Goal: Task Accomplishment & Management: Manage account settings

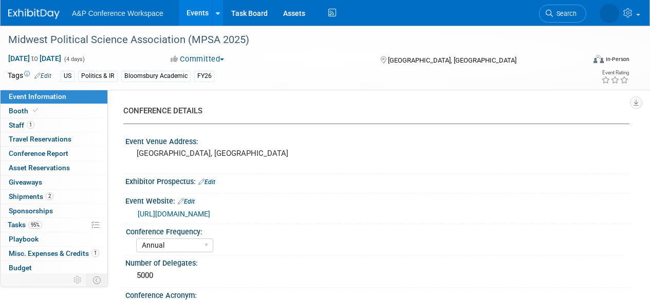
select select "Annual"
select select "Level 2"
select select "In-Person Booth"
select select "Politics & International Relations"
select select "Rowman"
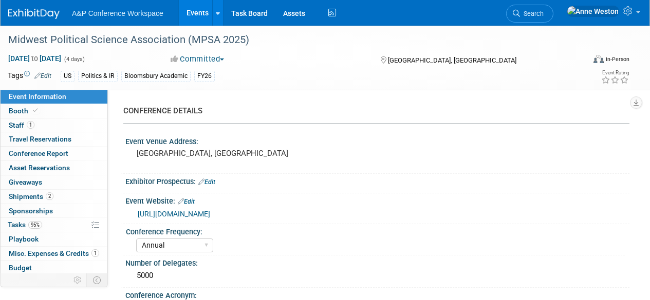
select select "[PERSON_NAME]"
select select "Networking/Commissioning"
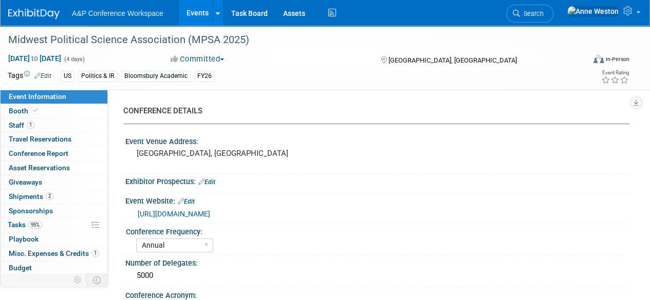
click at [543, 12] on span "Search" at bounding box center [532, 14] width 24 height 8
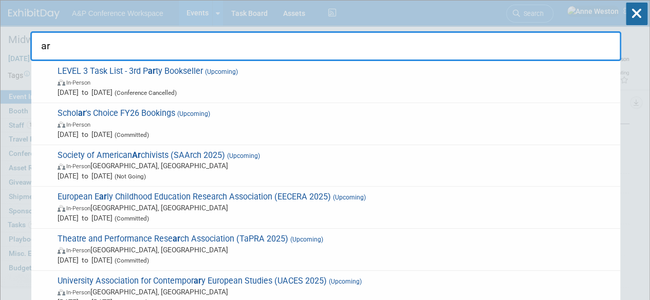
type input "a"
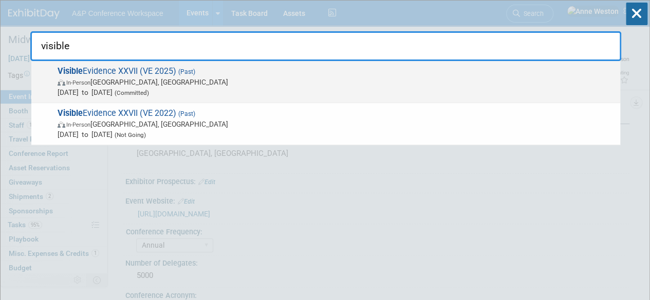
type input "visible"
click at [99, 79] on span "In-Person Philadelphia, PA" at bounding box center [336, 82] width 557 height 10
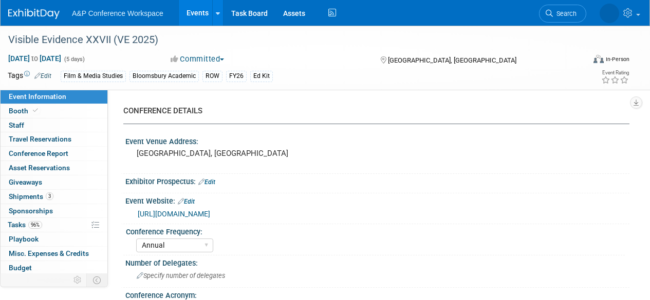
select select "Annual"
select select "Level 3"
select select "Ed Kit"
select select "Film & Media Studies"
select select "Bloomsbury Academic"
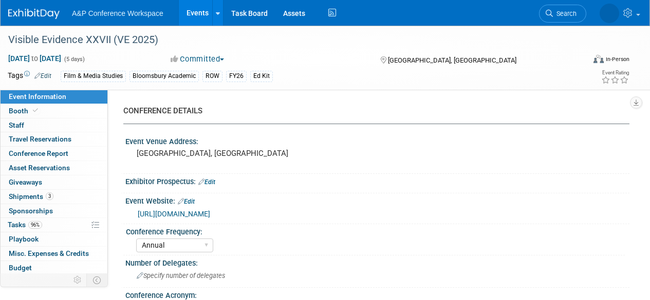
select select "[PERSON_NAME]"
select select "Brand/Subject Presence​"
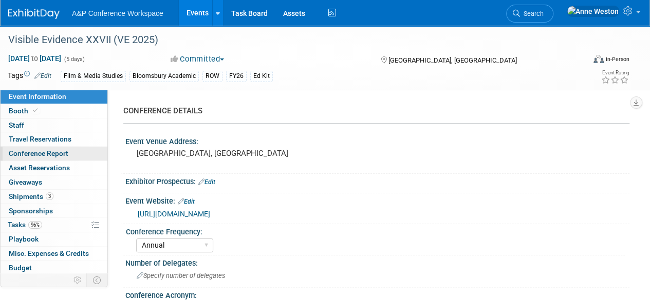
click at [58, 150] on span "Conference Report" at bounding box center [39, 153] width 60 height 8
select select "YES"
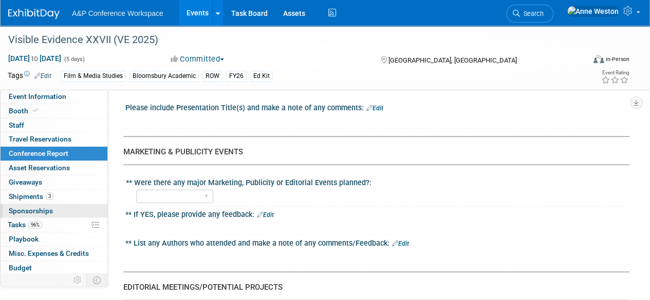
scroll to position [42, 0]
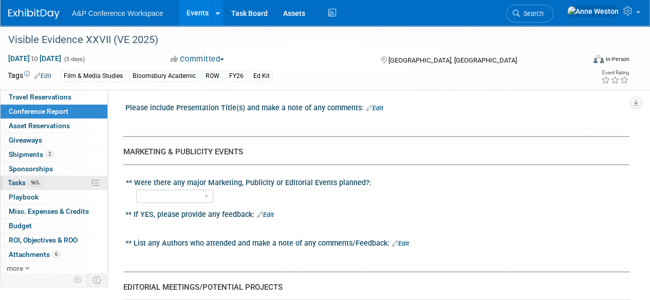
click at [36, 179] on span "96%" at bounding box center [35, 183] width 14 height 8
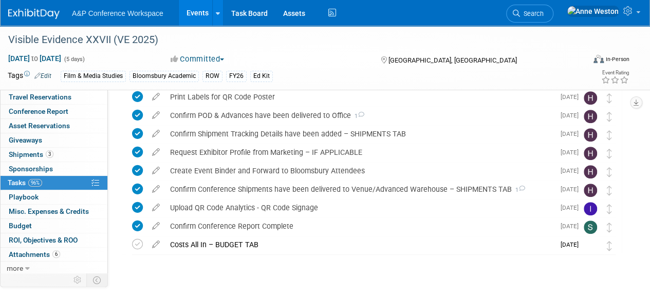
scroll to position [320, 0]
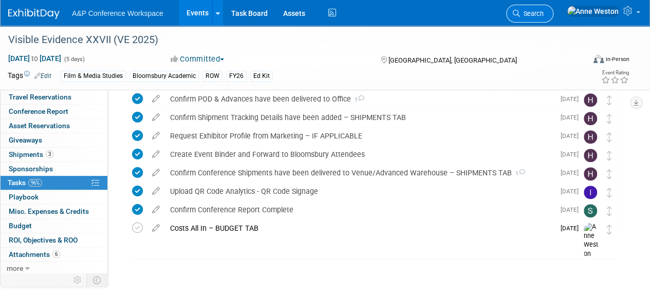
click at [543, 12] on span "Search" at bounding box center [532, 14] width 24 height 8
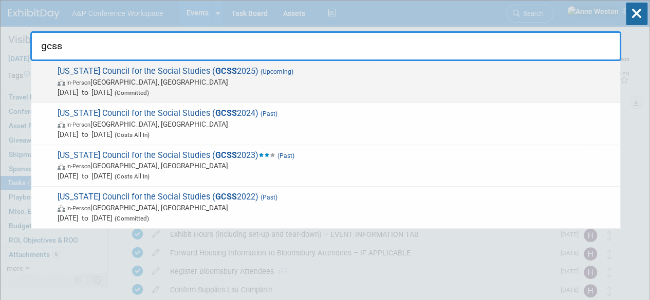
type input "gcss"
click at [138, 69] on span "Georgia Council for the Social Studies ( GCSS 2025) (Upcoming) In-Person Athens…" at bounding box center [334, 81] width 560 height 31
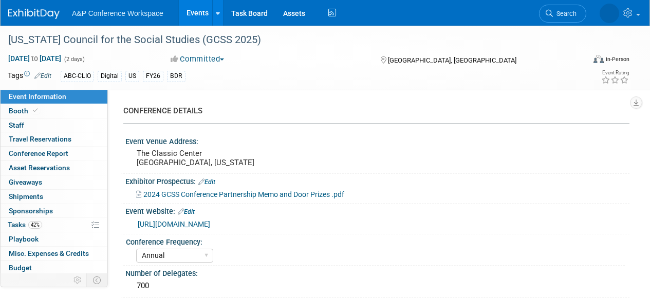
select select "Annual"
select select "Level 2"
select select "In-Person Booth"
select select "Schools"
select select "Bloomsbury Digital Resources"
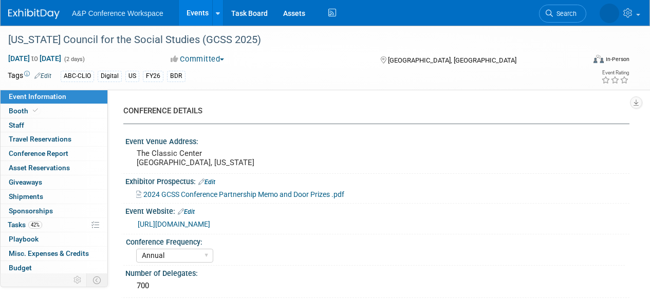
select select "[PERSON_NAME]"
select select "BDR Product Awareness and Trial Generation​"
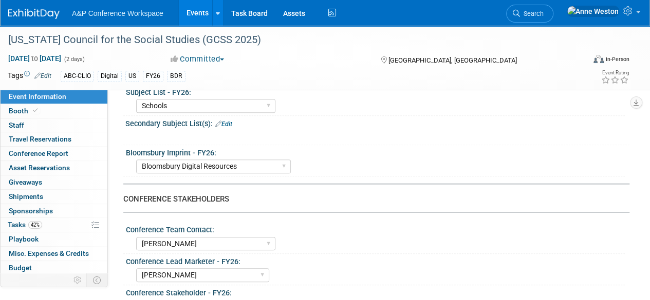
scroll to position [411, 0]
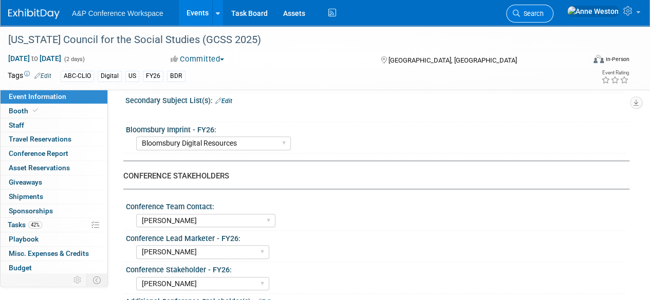
click at [543, 12] on span "Search" at bounding box center [532, 14] width 24 height 8
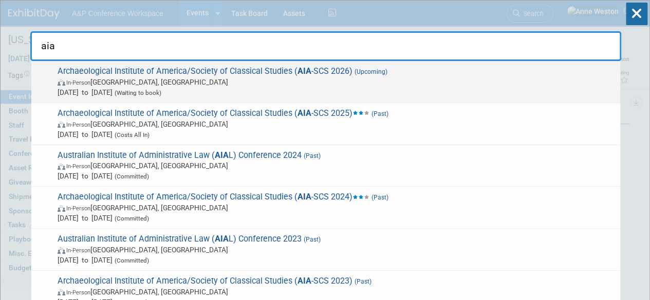
type input "aia"
click at [161, 90] on span "(Waiting to book)" at bounding box center [136, 92] width 49 height 7
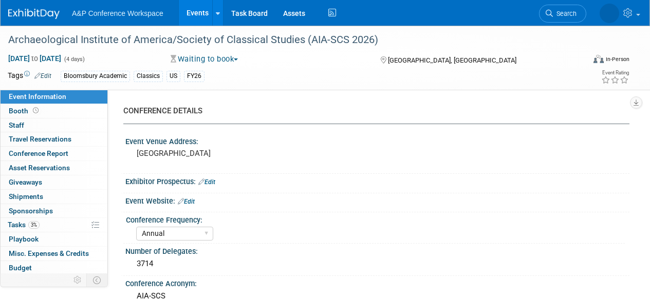
select select "Annual"
select select "Level 2"
select select "In-Person Booth"
select select "Classical Studies"
select select "Bloomsbury Academic"
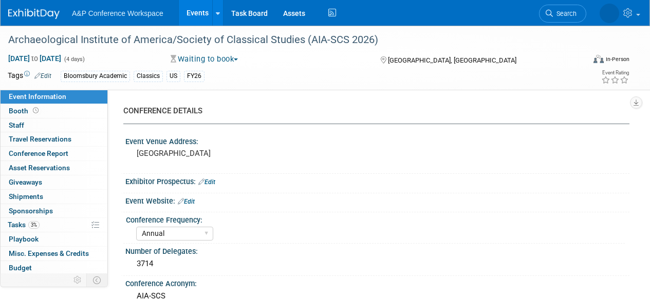
select select "[PERSON_NAME]"
select select "Networking/Commissioning"
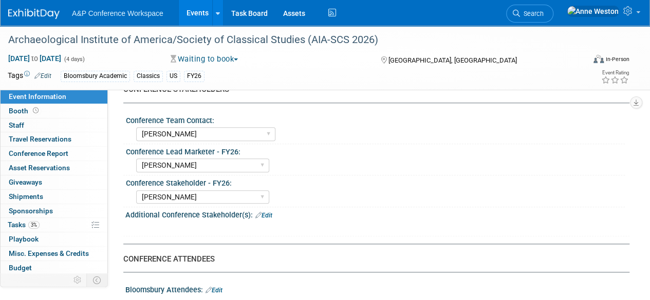
scroll to position [462, 0]
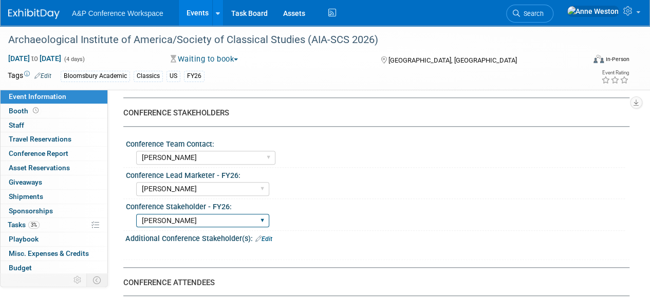
click at [204, 219] on select "Abigail Larkin Alice Billington Ami Reitmeier Amy Suratia Andy Boyd Anna Robert…" at bounding box center [202, 221] width 133 height 14
select select
click at [136, 214] on select "Abigail Larkin Alice Billington Ami Reitmeier Amy Suratia Andy Boyd Anna Robert…" at bounding box center [202, 221] width 133 height 14
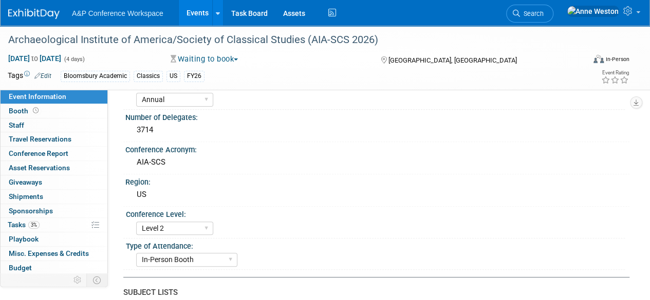
scroll to position [0, 0]
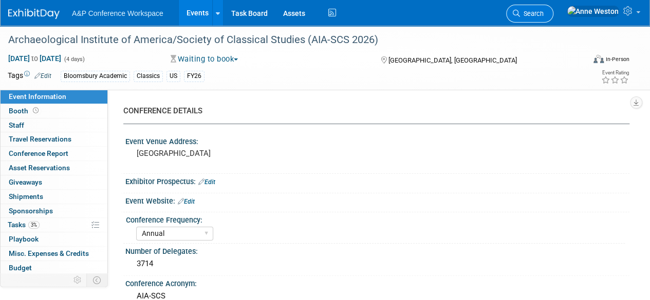
click at [543, 10] on span "Search" at bounding box center [532, 14] width 24 height 8
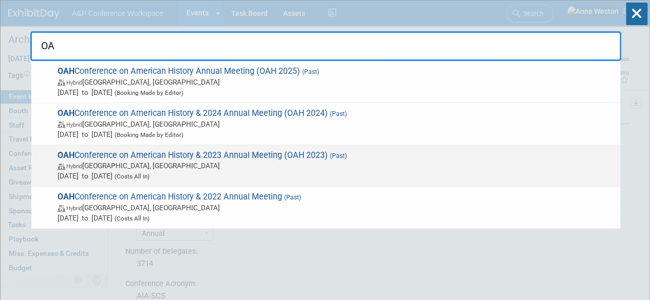
type input "O"
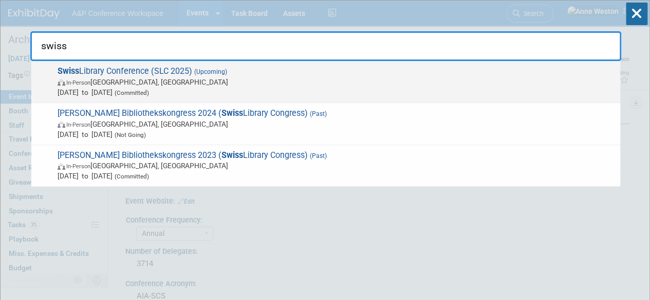
type input "swiss"
click at [101, 77] on span "In-Person Bern, Switzerland" at bounding box center [336, 82] width 557 height 10
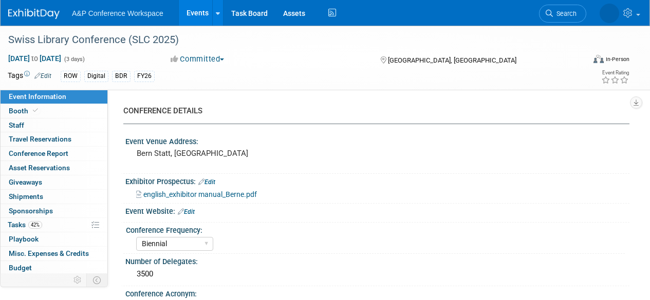
select select "Biennial"
select select "Level 2"
select select "In-Person Booth"
select select "Libraries"
select select "Bloomsbury Digital Resources"
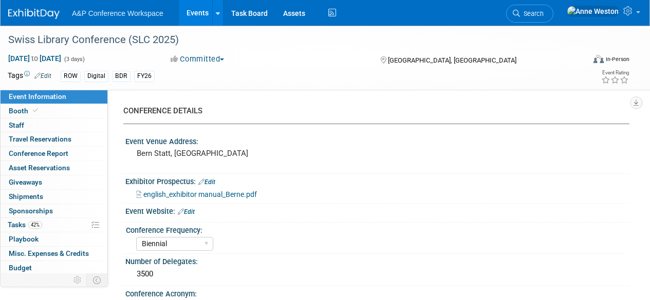
select select "[PERSON_NAME]"
select select "BDR Product Awareness and Trial Generation​"
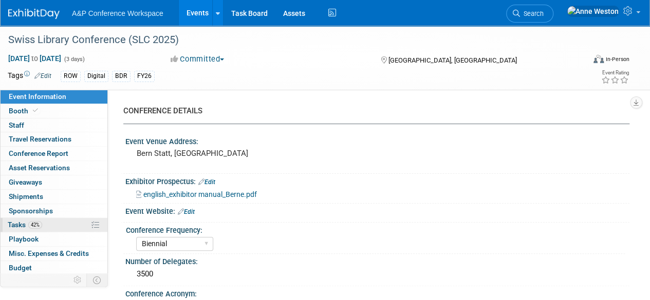
click at [47, 226] on link "42% Tasks 42%" at bounding box center [54, 225] width 107 height 14
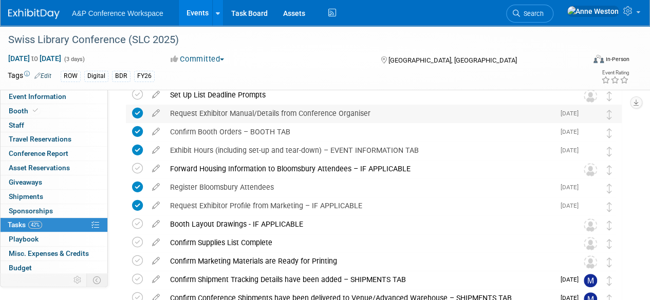
scroll to position [154, 0]
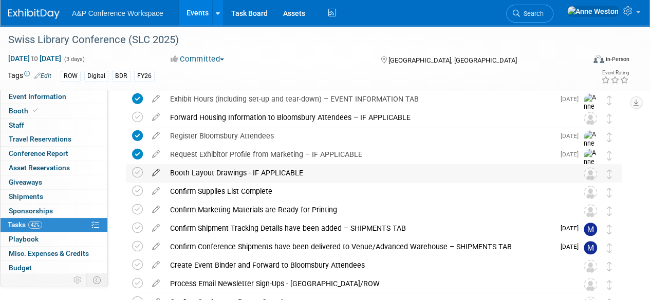
click at [157, 172] on icon at bounding box center [156, 170] width 18 height 13
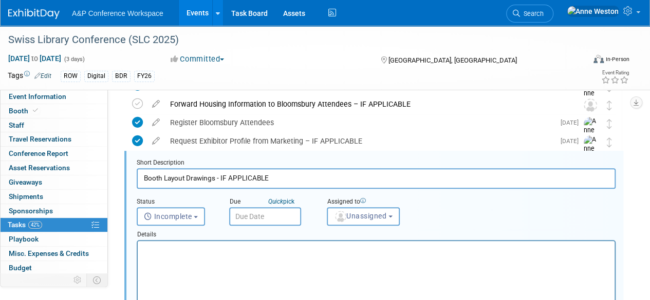
scroll to position [0, 0]
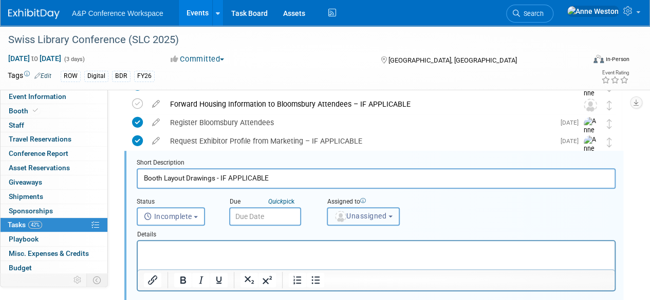
click at [362, 216] on span "Unassigned" at bounding box center [360, 216] width 52 height 8
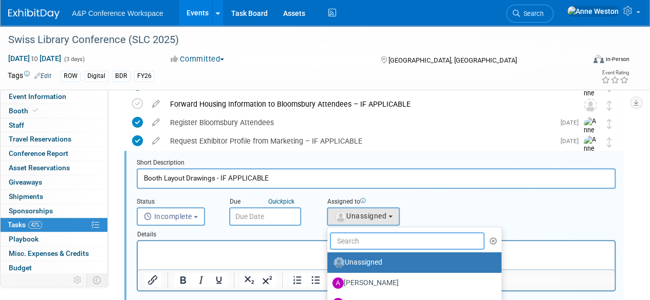
click at [368, 235] on input "text" at bounding box center [407, 241] width 155 height 17
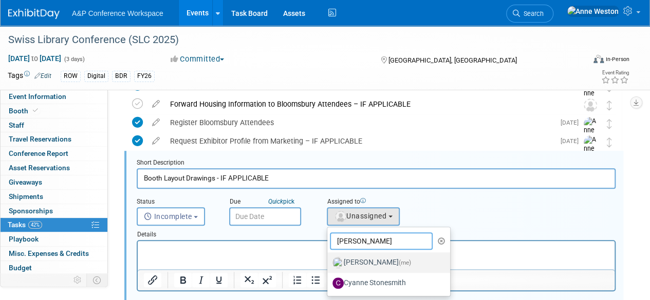
type input "[PERSON_NAME]"
click at [369, 261] on label "[PERSON_NAME] (me)" at bounding box center [385, 263] width 107 height 16
click at [329, 261] on input "[PERSON_NAME] (me)" at bounding box center [325, 261] width 7 height 7
select select "c29719a7-47ff-44fe-b37a-21211f595519"
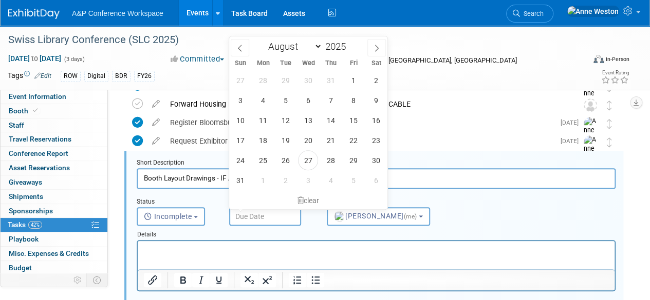
click at [245, 210] on input "text" at bounding box center [265, 216] width 72 height 18
click at [348, 157] on span "29" at bounding box center [353, 160] width 20 height 20
type input "[DATE]"
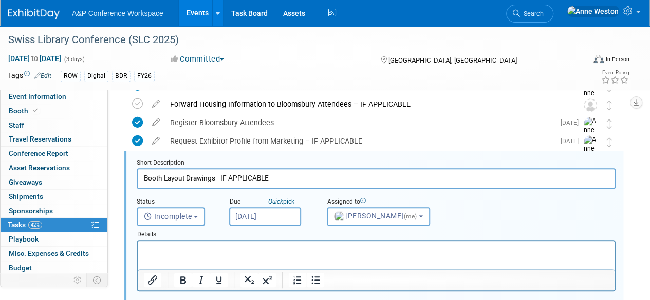
click at [244, 218] on input "[DATE]" at bounding box center [265, 216] width 72 height 18
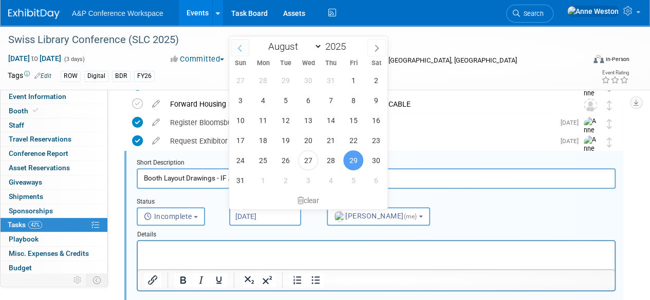
click at [243, 47] on span at bounding box center [240, 47] width 18 height 17
select select "6"
click at [330, 156] on span "31" at bounding box center [330, 160] width 20 height 20
type input "[DATE]"
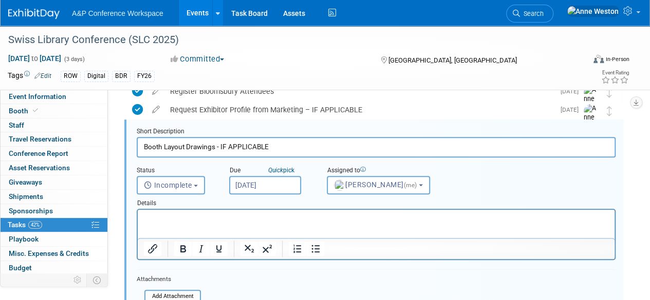
scroll to position [270, 0]
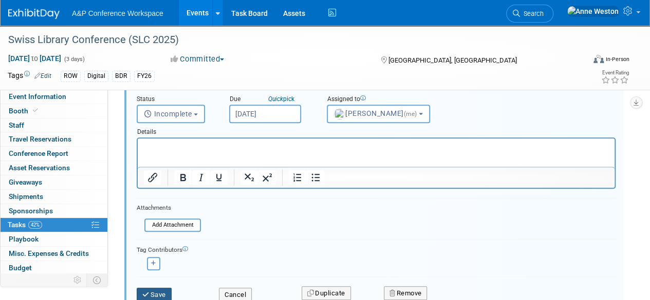
click at [158, 291] on button "Save" at bounding box center [154, 295] width 35 height 14
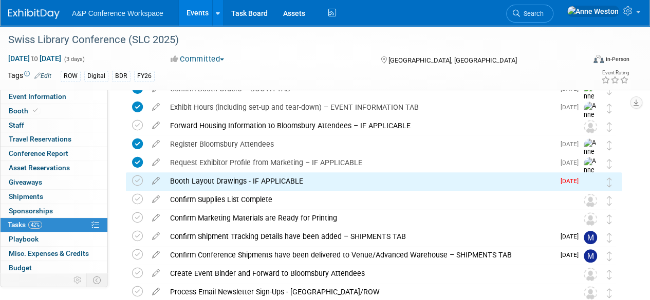
scroll to position [144, 0]
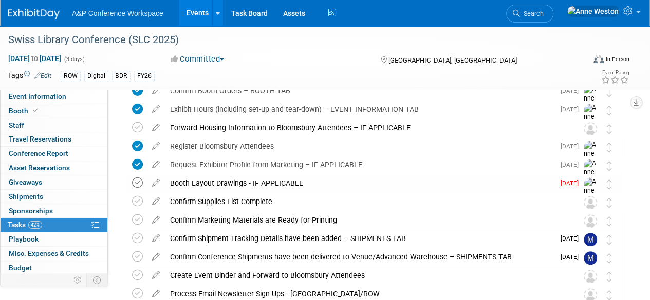
click at [140, 180] on icon at bounding box center [137, 183] width 11 height 11
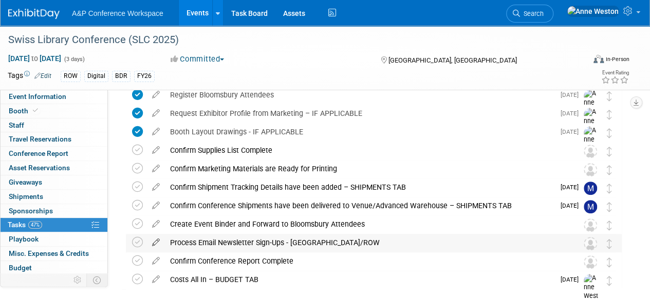
click at [158, 242] on icon at bounding box center [156, 240] width 18 height 13
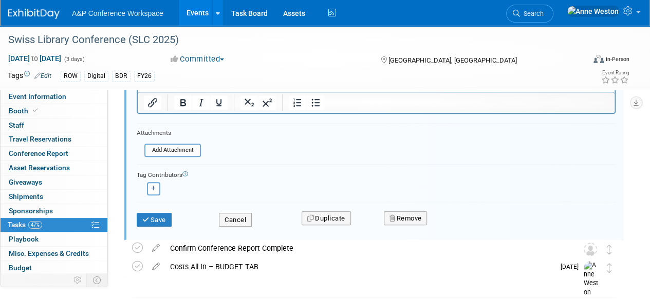
scroll to position [484, 0]
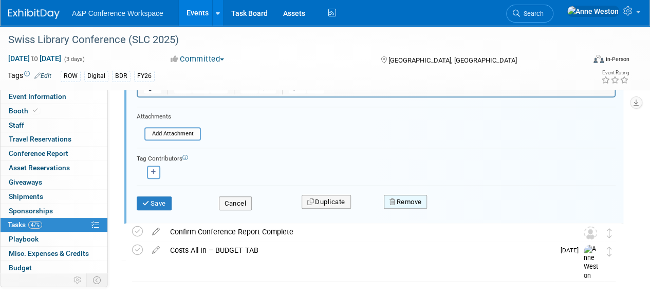
click at [402, 197] on button "Remove" at bounding box center [406, 202] width 44 height 14
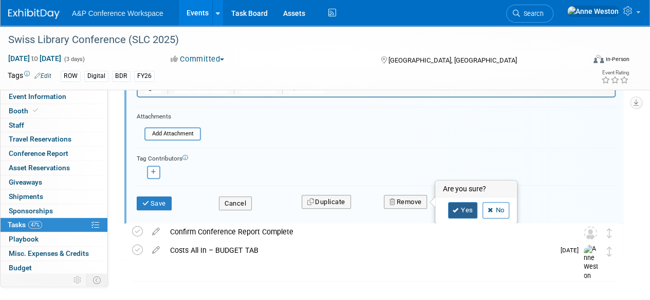
click at [465, 204] on link "Yes" at bounding box center [463, 210] width 30 height 16
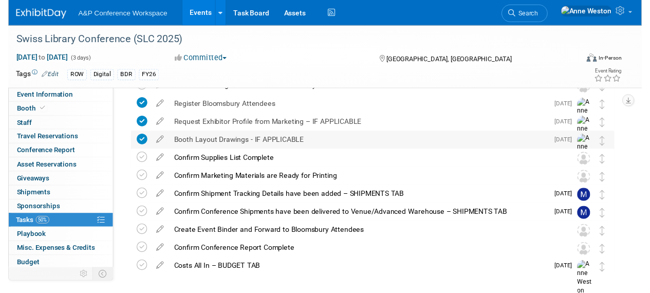
scroll to position [205, 0]
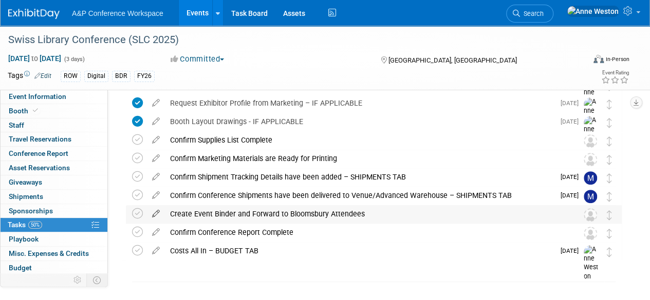
click at [157, 213] on icon at bounding box center [156, 211] width 18 height 13
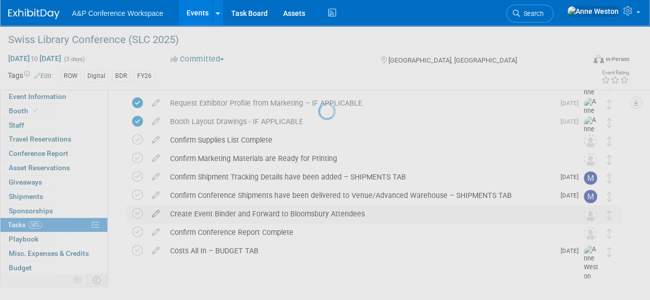
select select "7"
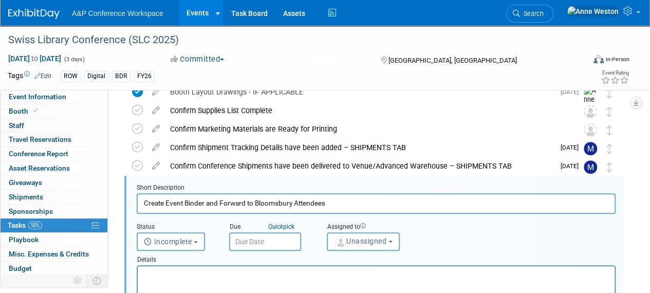
scroll to position [260, 0]
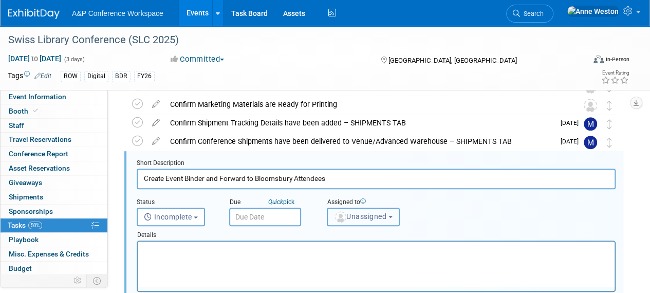
click at [371, 216] on span "Unassigned" at bounding box center [360, 216] width 52 height 8
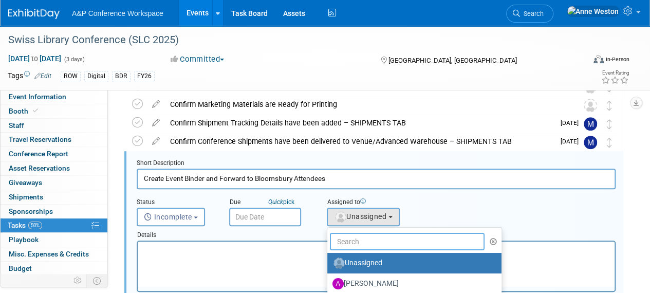
click at [380, 243] on input "text" at bounding box center [407, 241] width 155 height 17
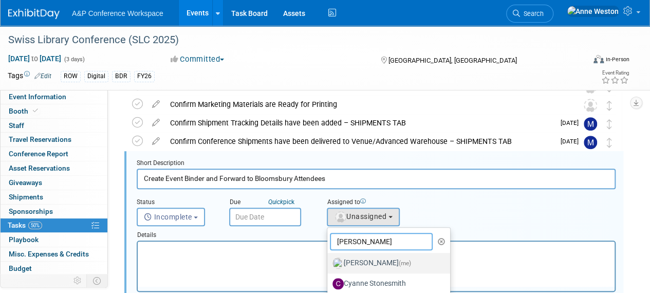
type input "[PERSON_NAME]"
click at [379, 259] on label "[PERSON_NAME] (me)" at bounding box center [385, 263] width 107 height 16
click at [329, 259] on input "[PERSON_NAME] (me)" at bounding box center [325, 261] width 7 height 7
select select "c29719a7-47ff-44fe-b37a-21211f595519"
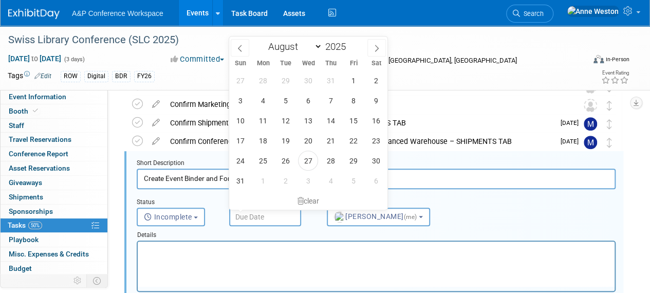
click at [249, 215] on input "text" at bounding box center [265, 216] width 72 height 18
click at [374, 48] on icon at bounding box center [376, 48] width 7 height 7
select select "9"
click at [353, 117] on span "17" at bounding box center [353, 120] width 20 height 20
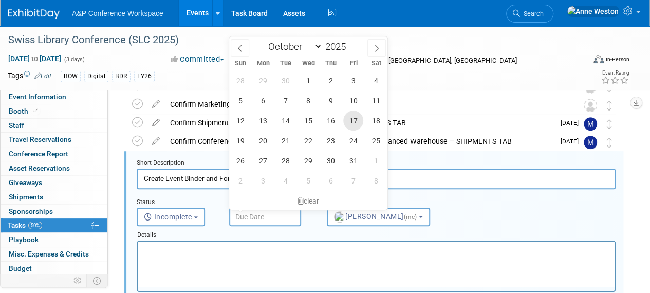
type input "[DATE]"
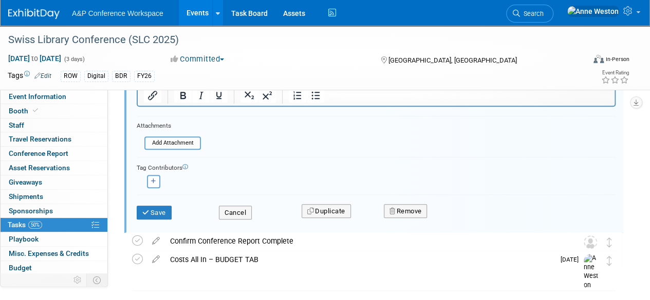
scroll to position [465, 0]
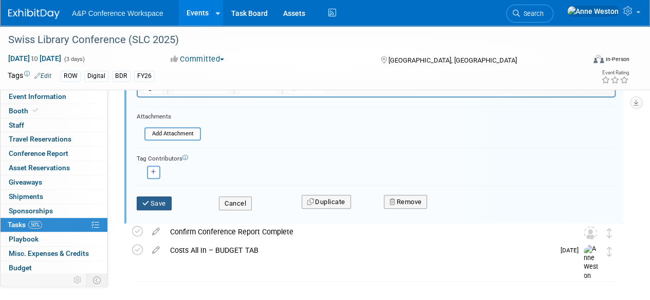
click at [157, 200] on button "Save" at bounding box center [154, 204] width 35 height 14
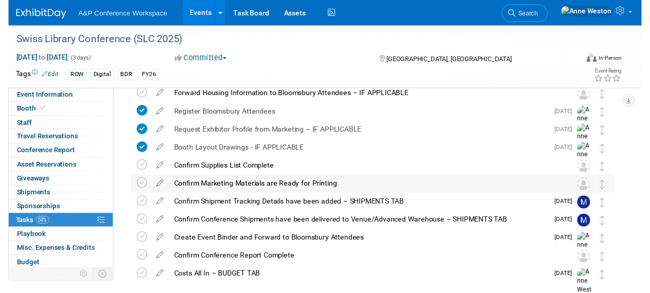
scroll to position [74, 0]
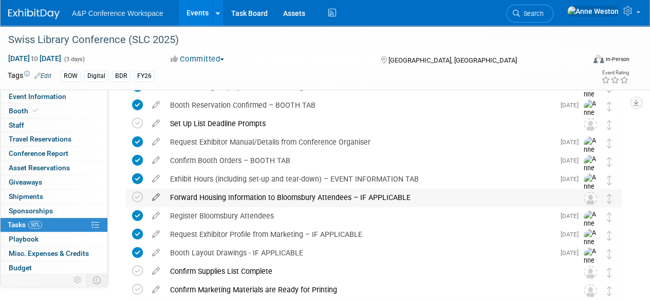
click at [155, 195] on icon at bounding box center [156, 195] width 18 height 13
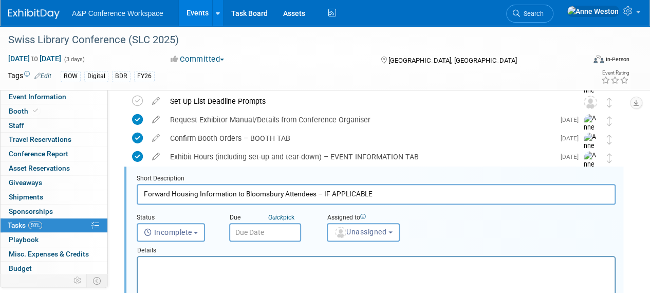
scroll to position [112, 0]
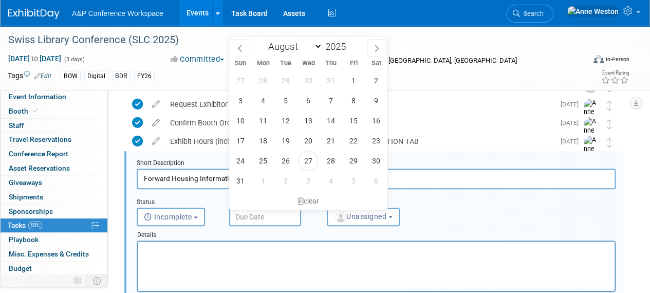
click at [270, 212] on input "text" at bounding box center [265, 216] width 72 height 18
click at [240, 50] on icon at bounding box center [239, 48] width 7 height 7
select select "4"
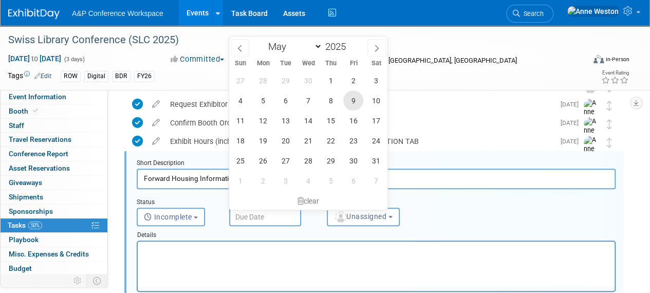
click at [349, 97] on span "9" at bounding box center [353, 100] width 20 height 20
type input "[DATE]"
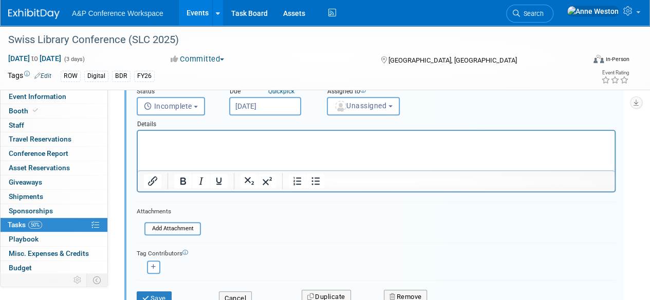
scroll to position [266, 0]
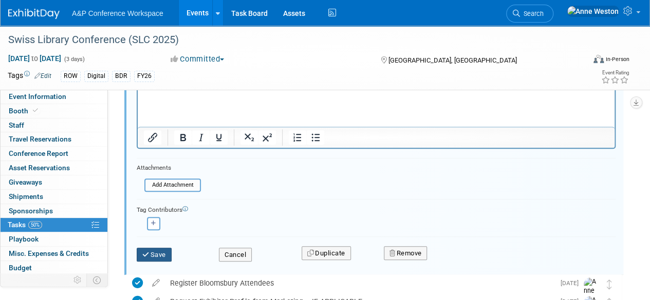
click at [141, 250] on button "Save" at bounding box center [154, 255] width 35 height 14
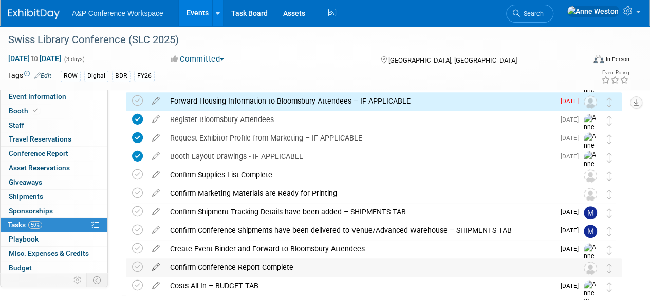
scroll to position [125, 0]
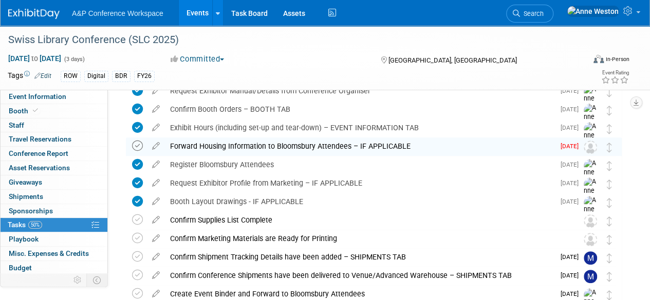
click at [141, 143] on icon at bounding box center [137, 146] width 11 height 11
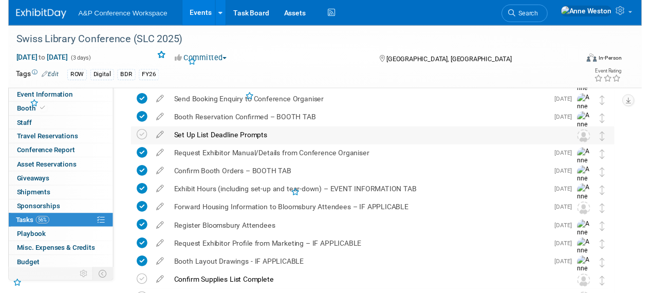
scroll to position [23, 0]
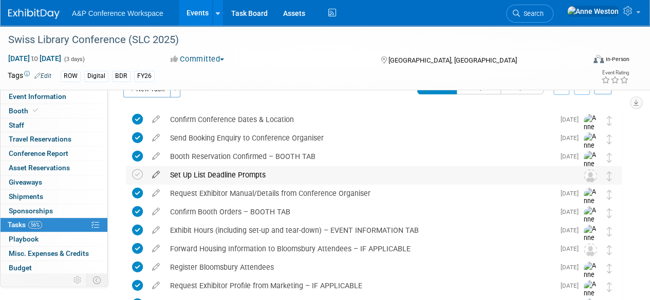
click at [153, 172] on icon at bounding box center [156, 172] width 18 height 13
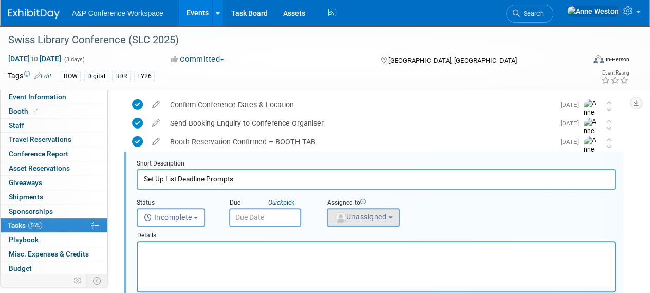
scroll to position [38, 0]
click at [349, 218] on span "Unassigned" at bounding box center [360, 216] width 52 height 8
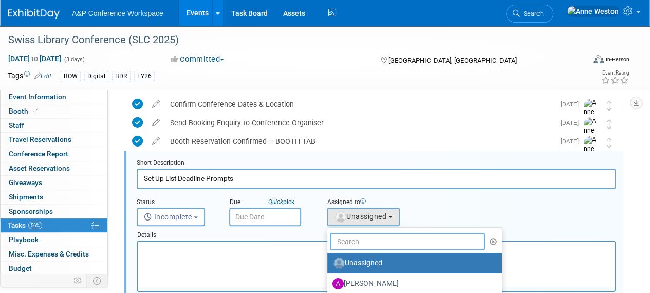
click at [357, 237] on input "text" at bounding box center [407, 241] width 155 height 17
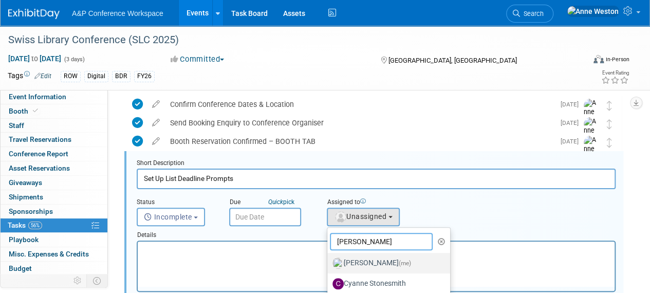
type input "[PERSON_NAME]"
click at [367, 262] on label "[PERSON_NAME] (me)" at bounding box center [385, 263] width 107 height 16
click at [329, 262] on input "[PERSON_NAME] (me)" at bounding box center [325, 261] width 7 height 7
select select "c29719a7-47ff-44fe-b37a-21211f595519"
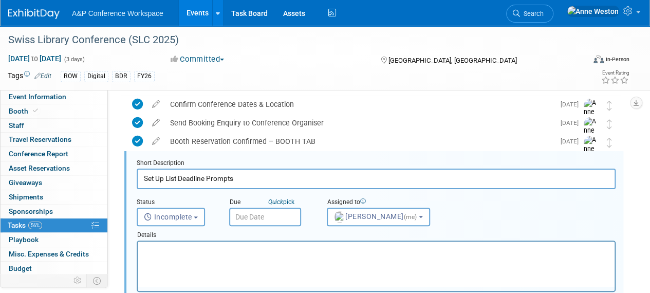
click at [254, 211] on input "text" at bounding box center [265, 216] width 72 height 18
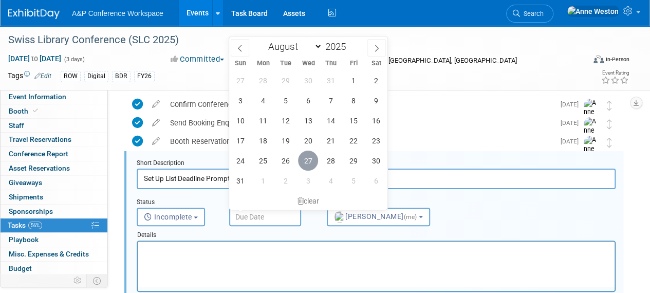
click at [306, 161] on span "27" at bounding box center [308, 160] width 20 height 20
type input "[DATE]"
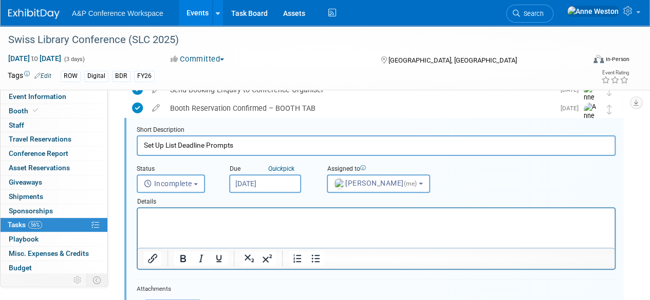
scroll to position [192, 0]
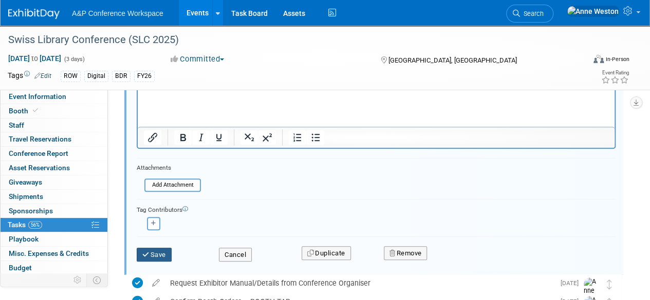
click at [152, 253] on button "Save" at bounding box center [154, 255] width 35 height 14
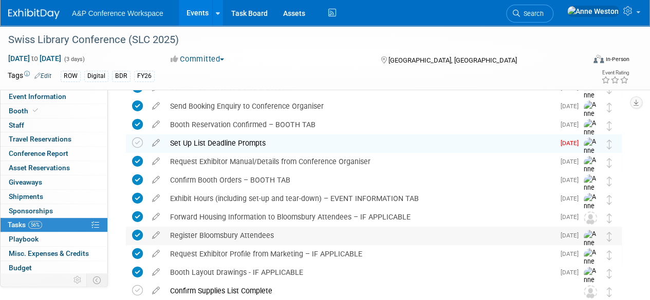
scroll to position [38, 0]
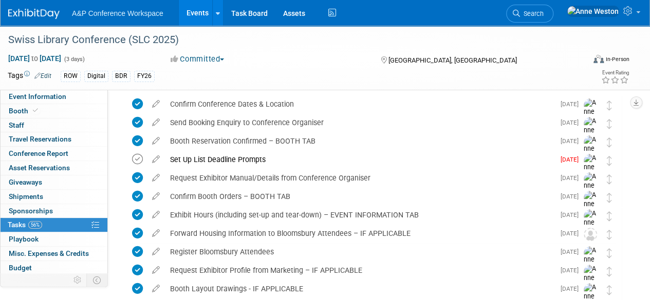
click at [136, 156] on icon at bounding box center [137, 159] width 11 height 11
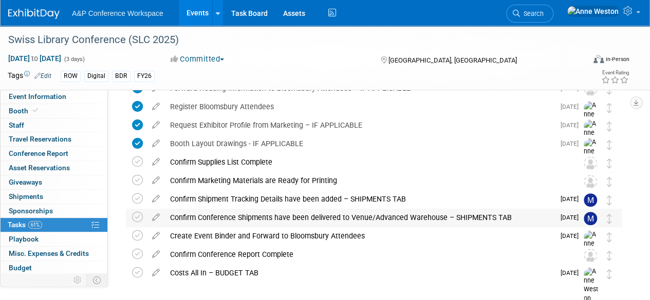
scroll to position [205, 0]
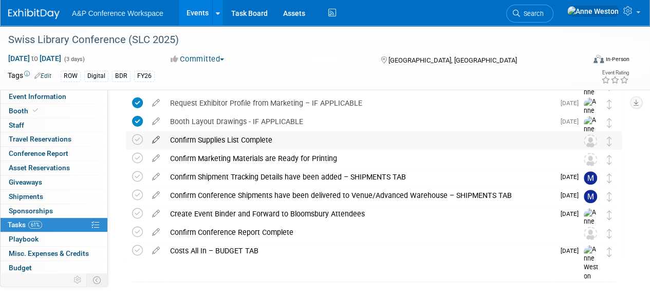
click at [157, 140] on icon at bounding box center [156, 137] width 18 height 13
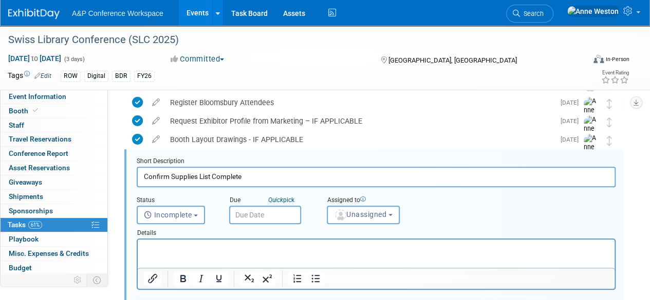
scroll to position [186, 0]
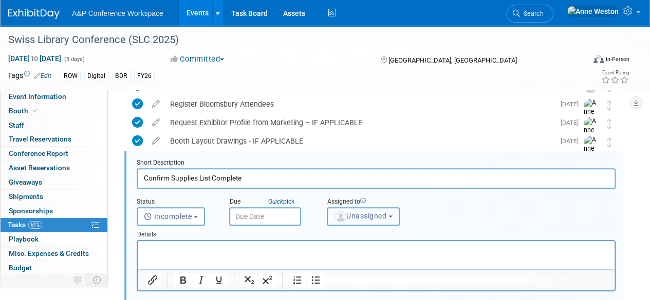
click at [364, 216] on span "Unassigned" at bounding box center [360, 216] width 52 height 8
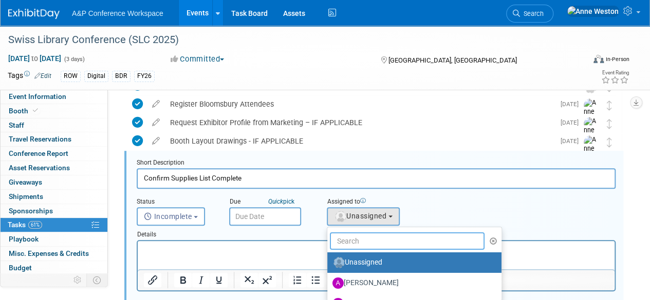
click at [366, 237] on input "text" at bounding box center [407, 241] width 155 height 17
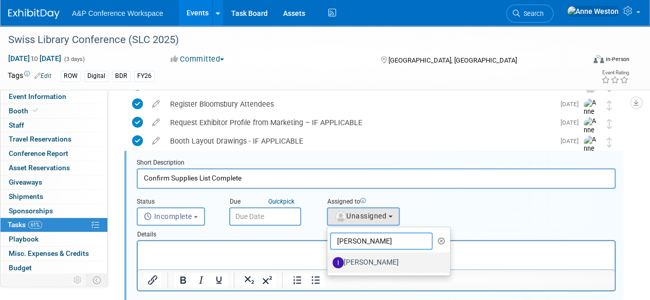
type input "[PERSON_NAME]"
click at [368, 261] on label "[PERSON_NAME]" at bounding box center [385, 263] width 107 height 16
click at [329, 261] on input "[PERSON_NAME]" at bounding box center [325, 261] width 7 height 7
select select "6ff5bf12-8bce-42f3-aa04-5168ec680a12"
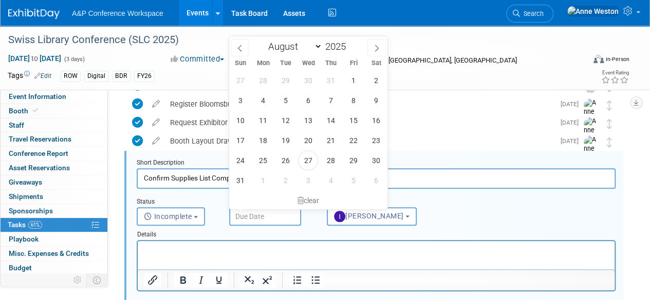
click at [244, 210] on input "text" at bounding box center [265, 216] width 72 height 18
click at [377, 49] on icon at bounding box center [376, 48] width 7 height 7
select select "8"
click at [264, 137] on span "22" at bounding box center [263, 140] width 20 height 20
type input "[DATE]"
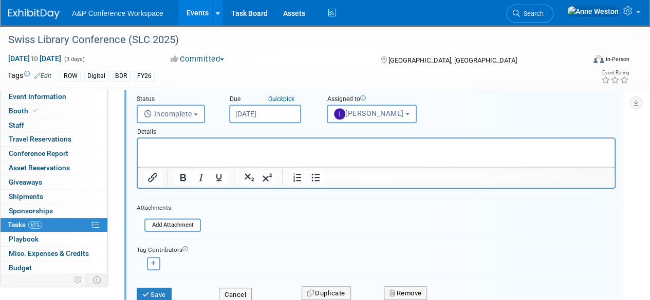
scroll to position [340, 0]
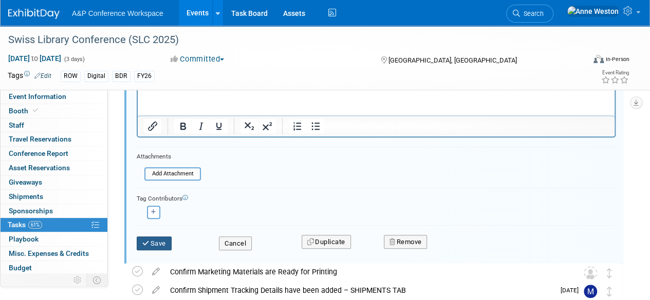
click at [156, 241] on button "Save" at bounding box center [154, 244] width 35 height 14
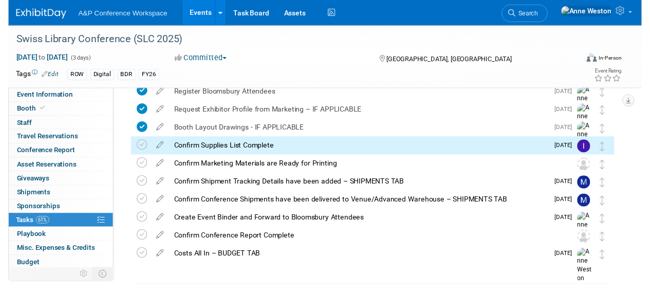
scroll to position [177, 0]
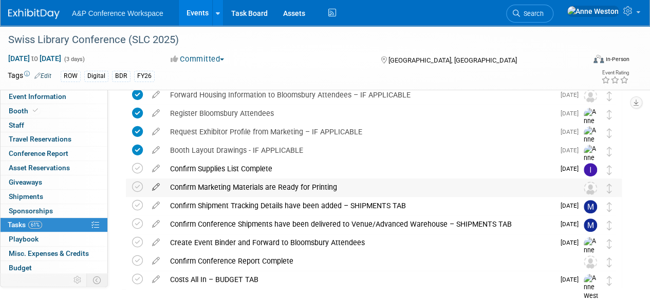
click at [158, 185] on icon at bounding box center [156, 185] width 18 height 13
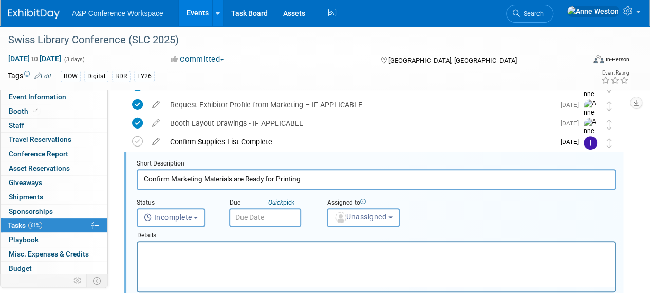
scroll to position [204, 0]
drag, startPoint x: 347, startPoint y: 211, endPoint x: 370, endPoint y: 218, distance: 24.8
click at [347, 211] on button "Unassigned" at bounding box center [363, 216] width 73 height 18
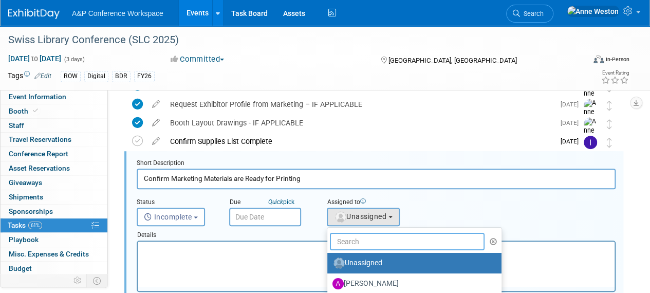
drag, startPoint x: 375, startPoint y: 240, endPoint x: 375, endPoint y: 234, distance: 6.7
click at [375, 240] on input "text" at bounding box center [407, 241] width 155 height 17
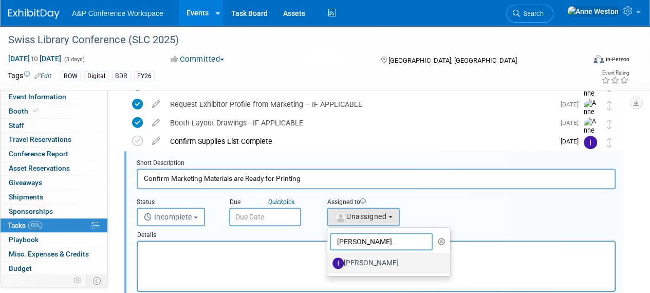
type input "[PERSON_NAME]"
click at [379, 259] on label "[PERSON_NAME]" at bounding box center [385, 263] width 107 height 16
click at [329, 259] on input "[PERSON_NAME]" at bounding box center [325, 261] width 7 height 7
select select "6ff5bf12-8bce-42f3-aa04-5168ec680a12"
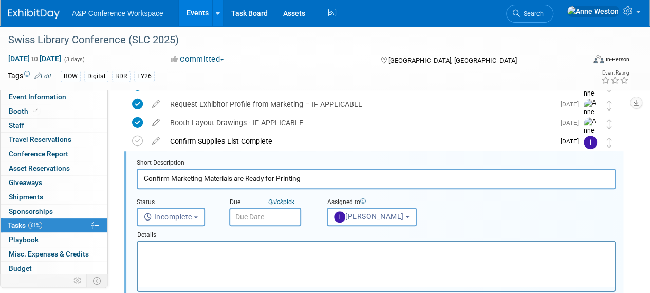
click at [241, 216] on input "text" at bounding box center [265, 216] width 72 height 18
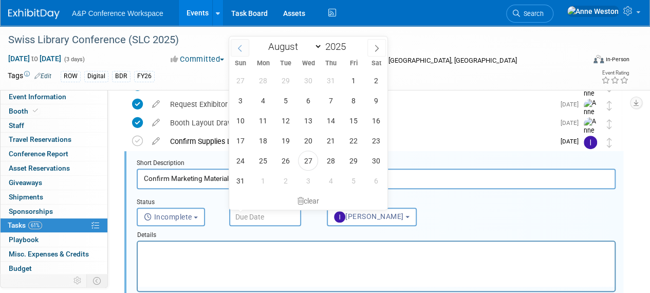
click at [235, 49] on span at bounding box center [240, 47] width 18 height 17
click at [374, 47] on icon at bounding box center [376, 48] width 7 height 7
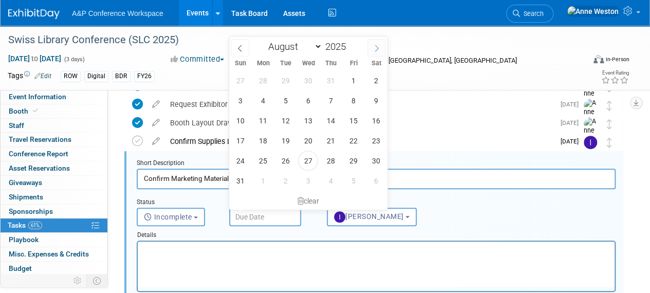
select select "8"
click at [266, 138] on span "22" at bounding box center [263, 140] width 20 height 20
type input "[DATE]"
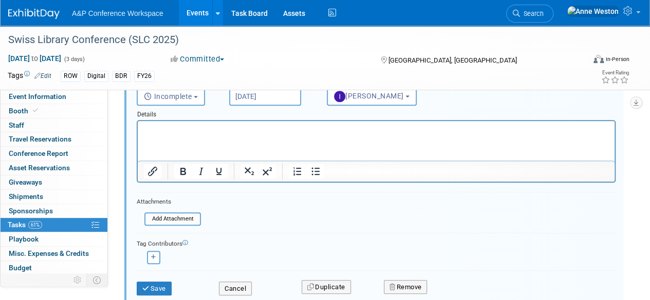
scroll to position [358, 0]
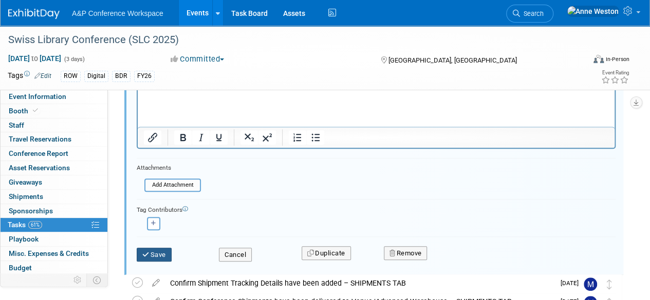
click at [153, 254] on button "Save" at bounding box center [154, 255] width 35 height 14
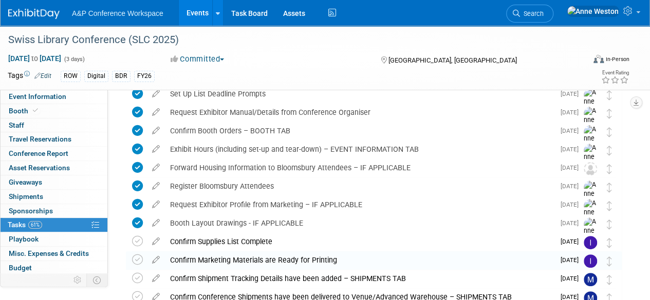
scroll to position [74, 0]
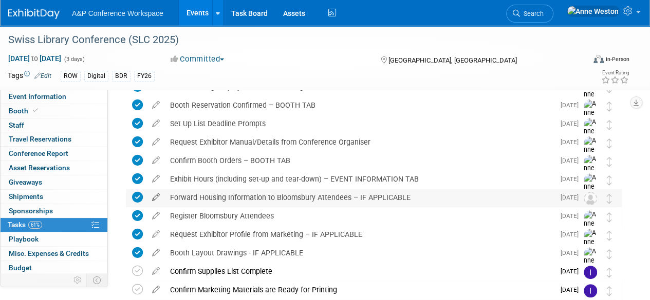
click at [156, 193] on icon at bounding box center [156, 195] width 18 height 13
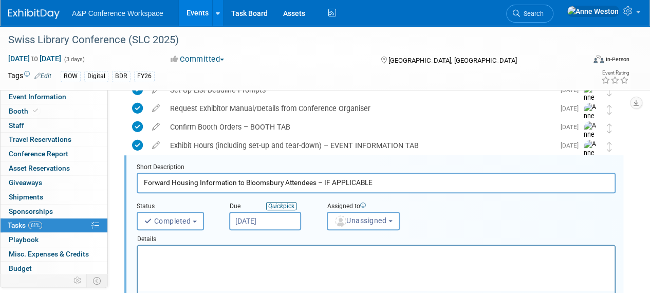
scroll to position [112, 0]
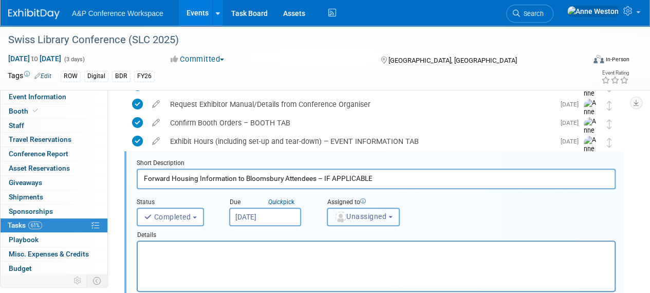
click at [379, 212] on span "Unassigned" at bounding box center [360, 216] width 52 height 8
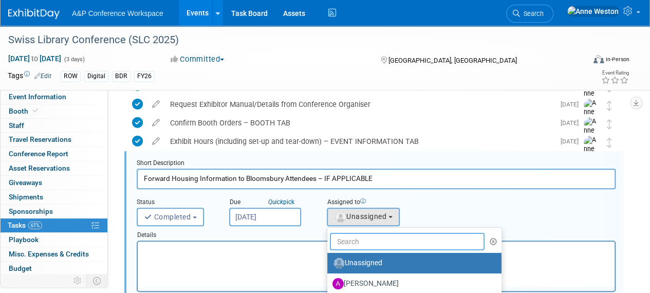
click at [359, 237] on input "text" at bounding box center [407, 241] width 155 height 17
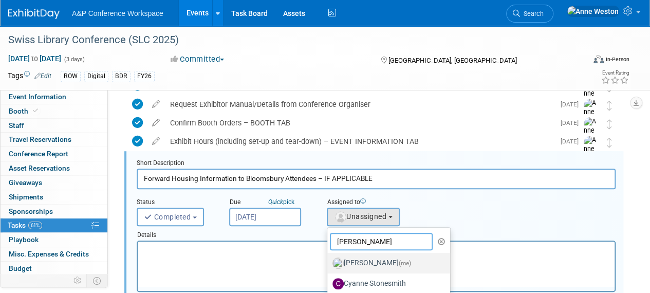
type input "[PERSON_NAME]"
click at [373, 257] on label "[PERSON_NAME] (me)" at bounding box center [385, 263] width 107 height 16
click at [329, 258] on input "[PERSON_NAME] (me)" at bounding box center [325, 261] width 7 height 7
select select "c29719a7-47ff-44fe-b37a-21211f595519"
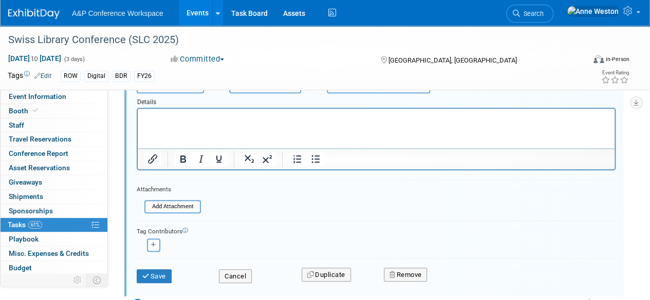
scroll to position [266, 0]
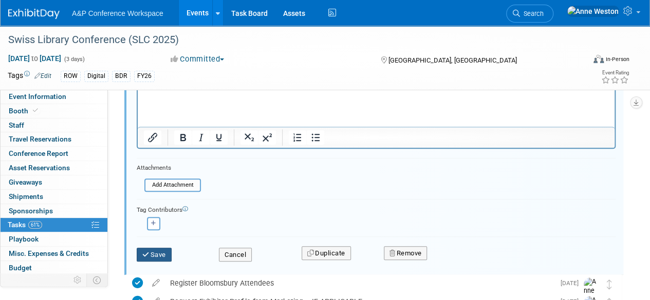
click at [145, 252] on icon "submit" at bounding box center [146, 255] width 8 height 7
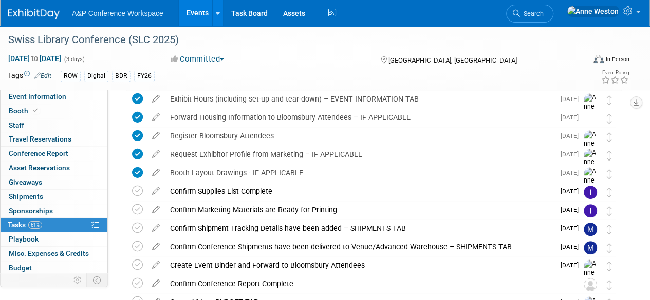
scroll to position [205, 0]
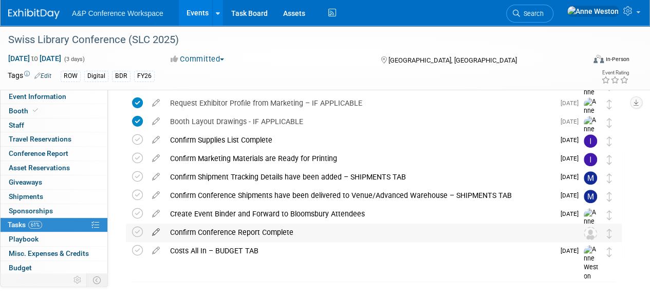
click at [156, 234] on icon at bounding box center [156, 230] width 18 height 13
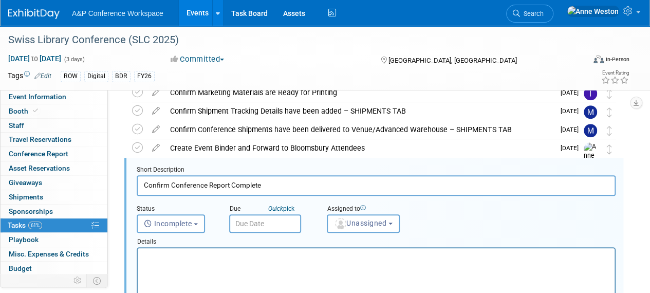
scroll to position [278, 0]
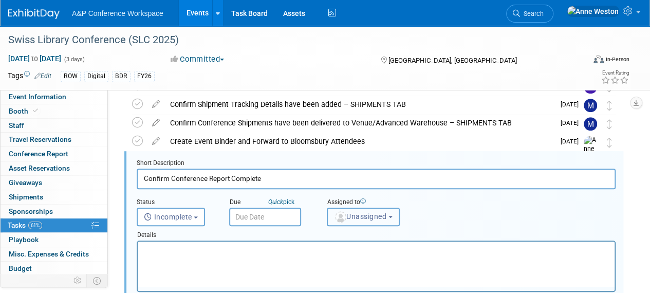
click at [369, 211] on button "Unassigned" at bounding box center [363, 216] width 73 height 18
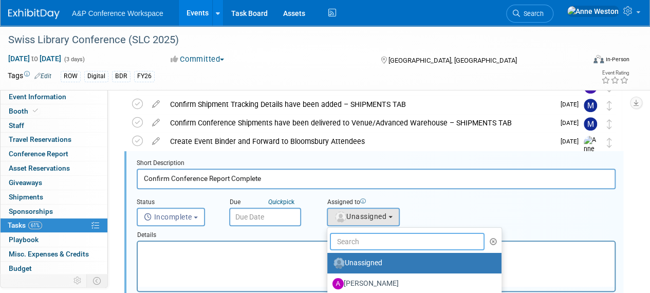
click at [365, 238] on input "text" at bounding box center [407, 241] width 155 height 17
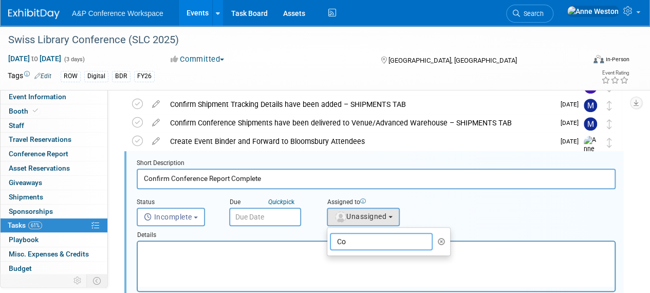
type input "C"
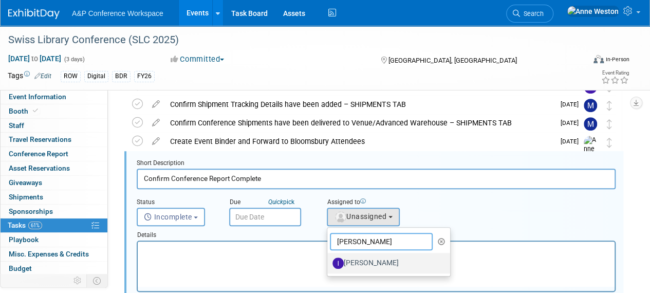
type input "[PERSON_NAME]"
click at [363, 262] on label "[PERSON_NAME]" at bounding box center [385, 263] width 107 height 16
click at [329, 262] on input "[PERSON_NAME]" at bounding box center [325, 261] width 7 height 7
select select "6ff5bf12-8bce-42f3-aa04-5168ec680a12"
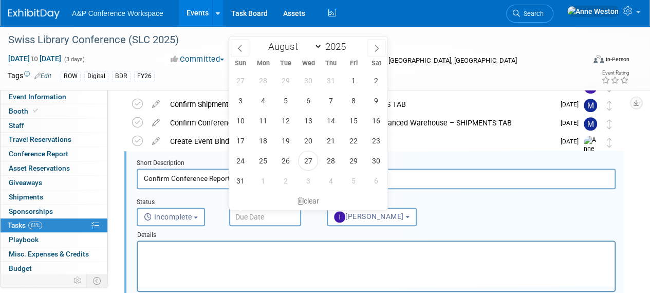
click at [239, 212] on input "text" at bounding box center [265, 216] width 72 height 18
click at [377, 46] on icon at bounding box center [376, 48] width 7 height 7
click at [375, 48] on icon at bounding box center [376, 48] width 7 height 7
select select "10"
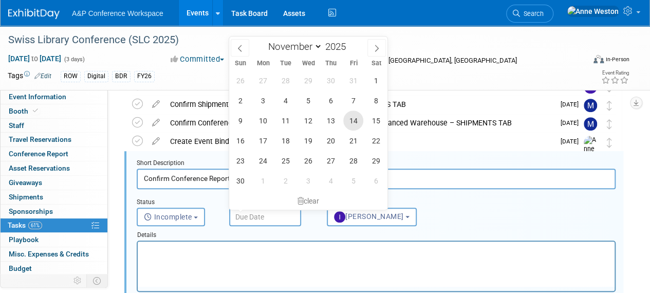
click at [352, 116] on span "14" at bounding box center [353, 120] width 20 height 20
type input "[DATE]"
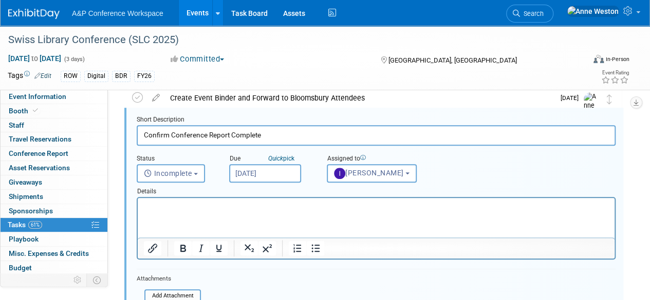
scroll to position [432, 0]
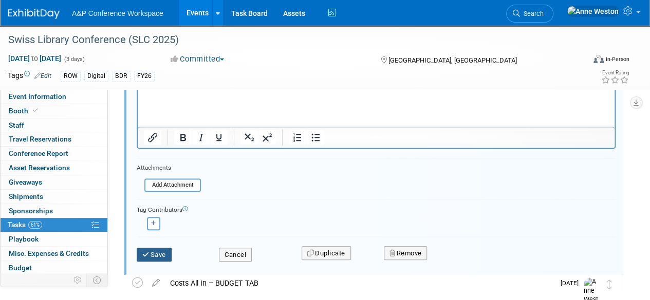
click at [154, 256] on button "Save" at bounding box center [154, 255] width 35 height 14
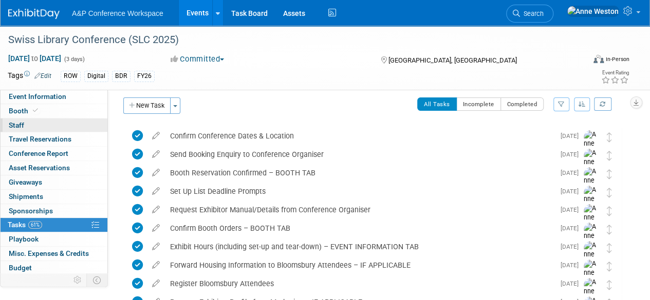
scroll to position [0, 0]
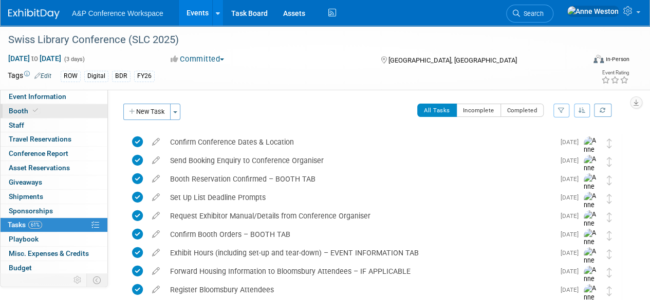
click at [41, 107] on link "Booth" at bounding box center [54, 111] width 107 height 14
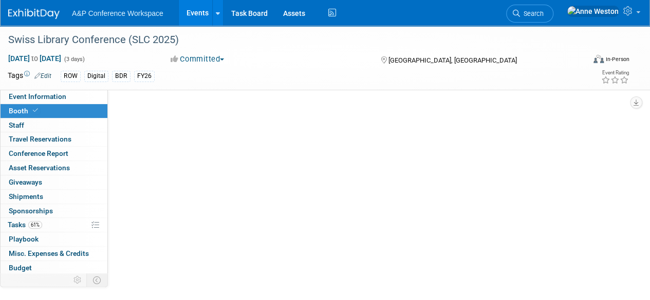
select select "DIGI"
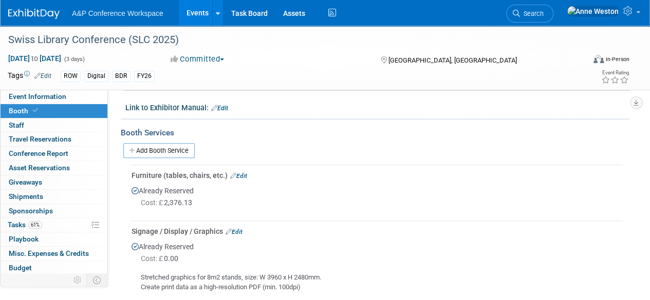
scroll to position [274, 0]
